Goal: Navigation & Orientation: Go to known website

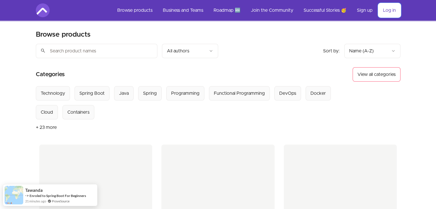
click at [386, 11] on link "Log in" at bounding box center [390, 10] width 22 height 14
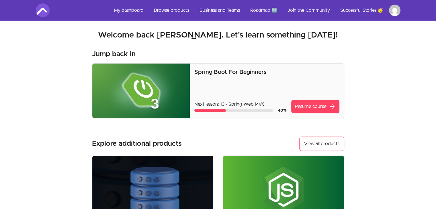
click at [389, 11] on ul "My dashboard Browse products Business and Teams Roadmap 🆕 Join the Community Su…" at bounding box center [255, 10] width 291 height 14
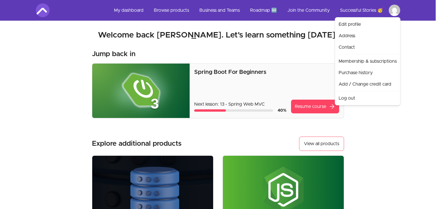
click at [399, 12] on html "Skip to main content Main menu Includes navigation links and user settings My d…" at bounding box center [220, 184] width 440 height 368
